Goal: Check status: Check status

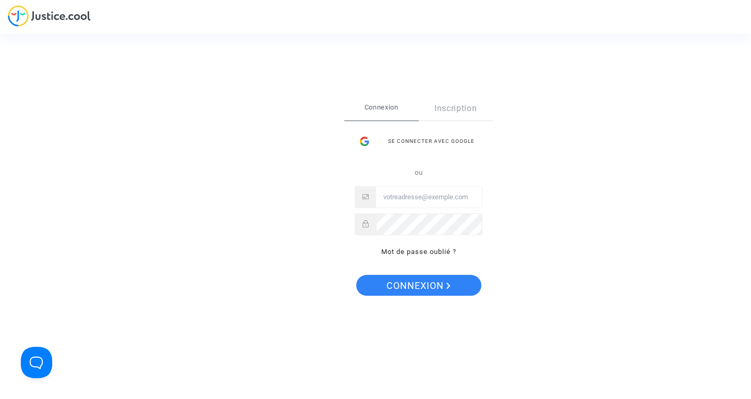
type input "milena.gacic@drapo.com"
click at [433, 292] on span "Connexion" at bounding box center [418, 286] width 64 height 22
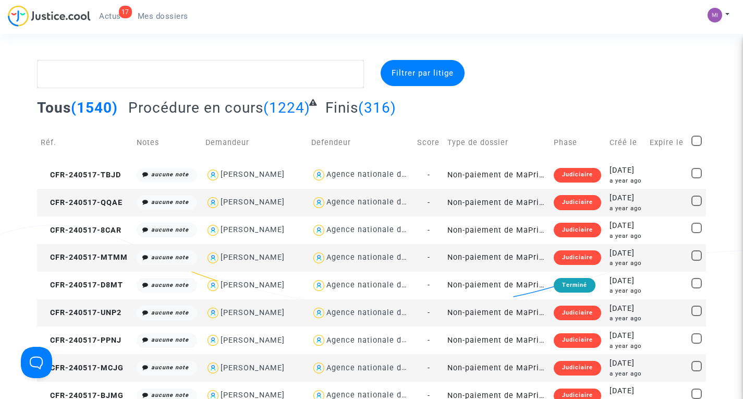
click at [112, 15] on span "Actus" at bounding box center [110, 15] width 22 height 9
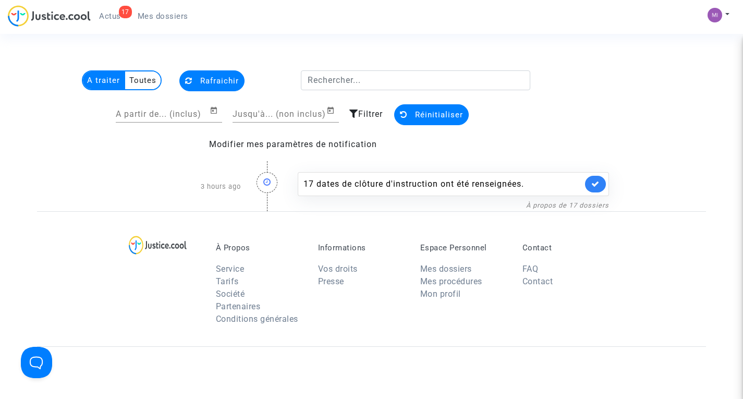
click at [172, 13] on span "Mes dossiers" at bounding box center [163, 15] width 51 height 9
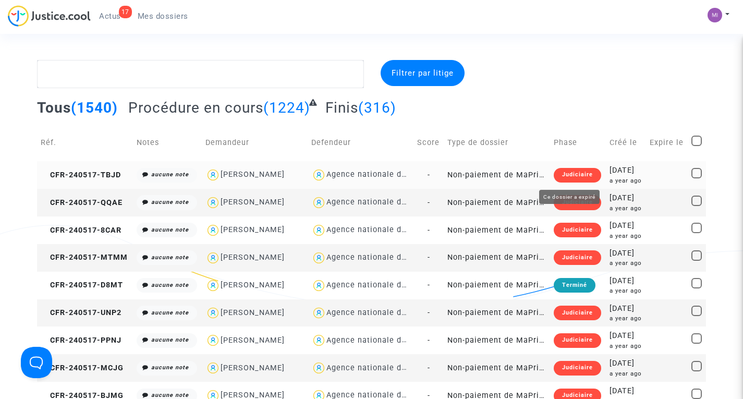
click at [610, 175] on div "[DATE]" at bounding box center [626, 170] width 33 height 11
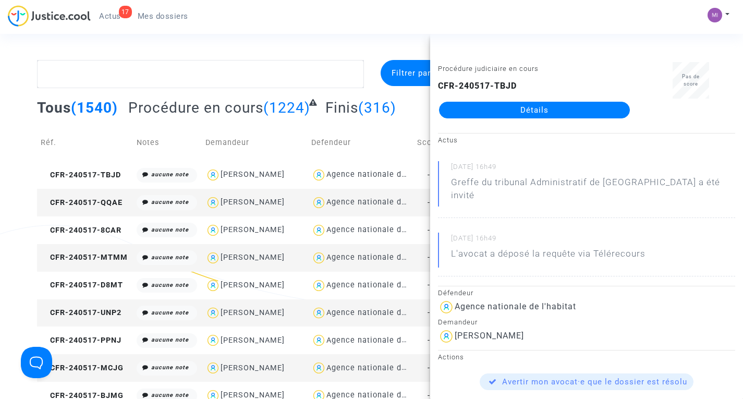
click at [549, 105] on link "Détails" at bounding box center [534, 110] width 191 height 17
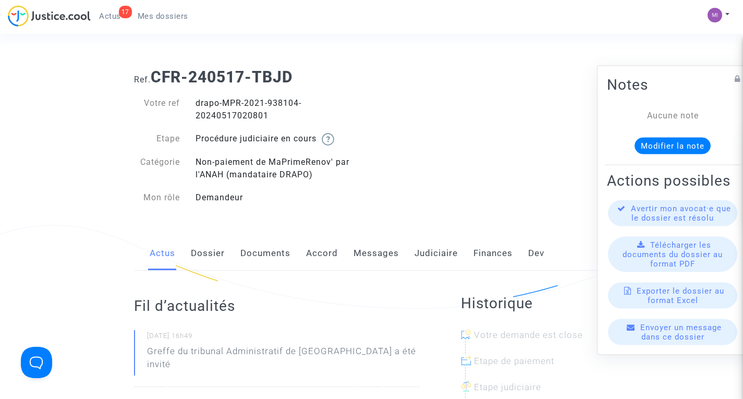
click at [422, 249] on link "Judiciaire" at bounding box center [436, 253] width 43 height 34
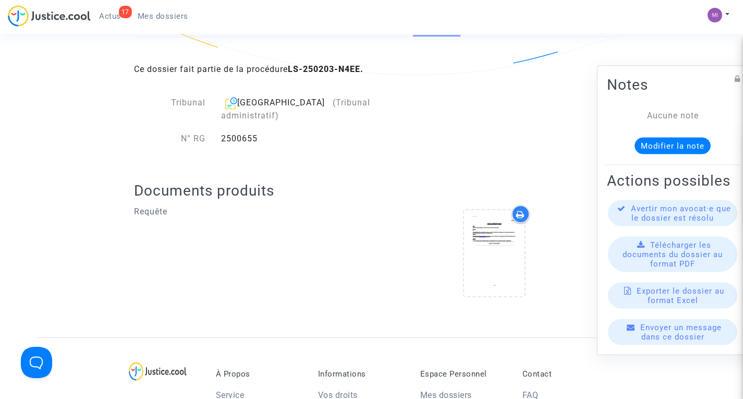
scroll to position [234, 0]
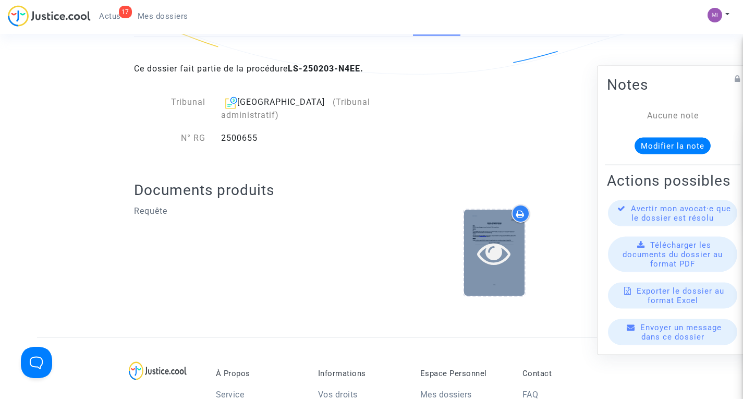
click at [489, 264] on div at bounding box center [494, 253] width 61 height 86
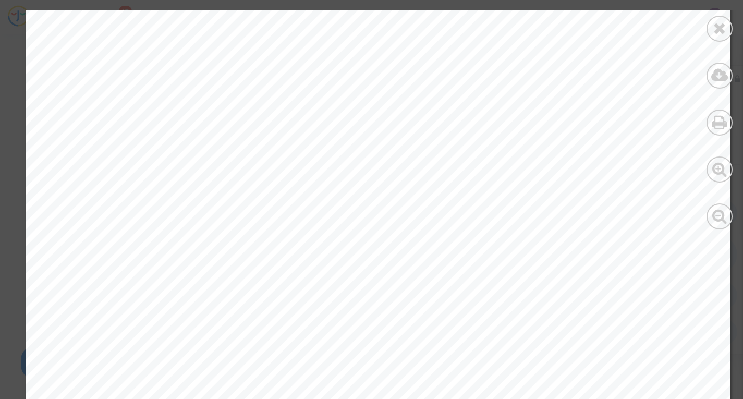
scroll to position [549, 0]
click at [718, 27] on icon at bounding box center [719, 28] width 13 height 16
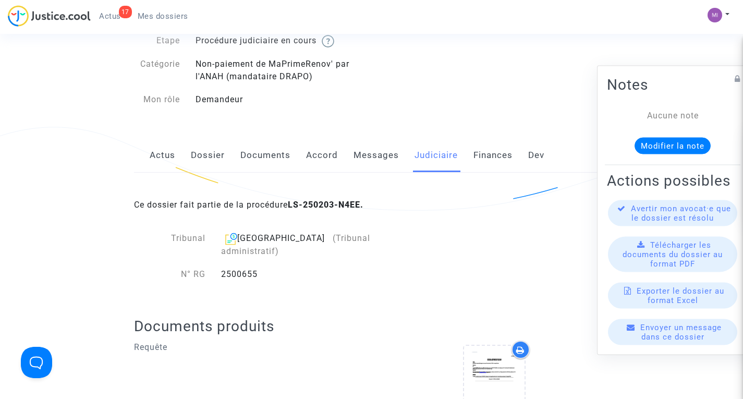
scroll to position [98, 0]
click at [270, 158] on link "Documents" at bounding box center [265, 156] width 50 height 34
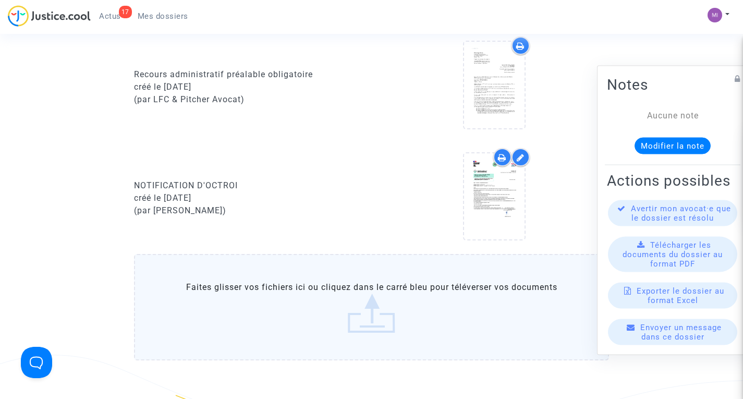
scroll to position [267, 0]
